Goal: Find specific page/section: Find specific page/section

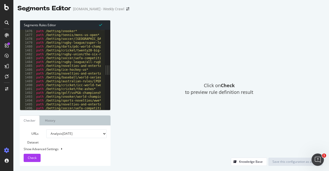
scroll to position [5692, 0]
